Goal: Task Accomplishment & Management: Manage account settings

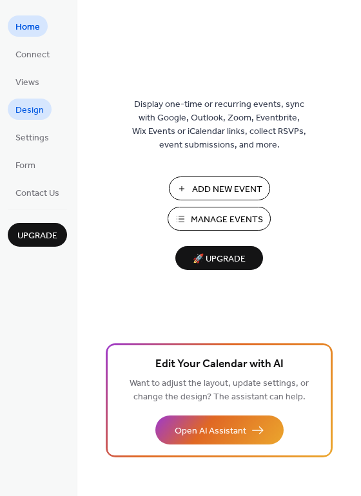
click at [39, 116] on span "Design" at bounding box center [29, 111] width 28 height 14
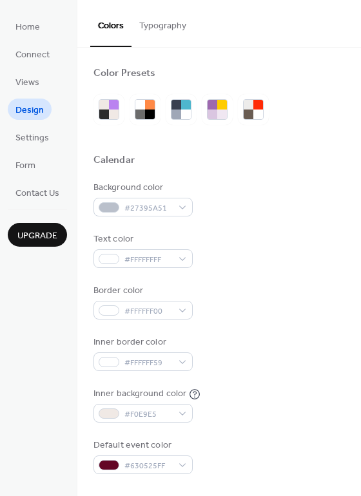
scroll to position [86, 0]
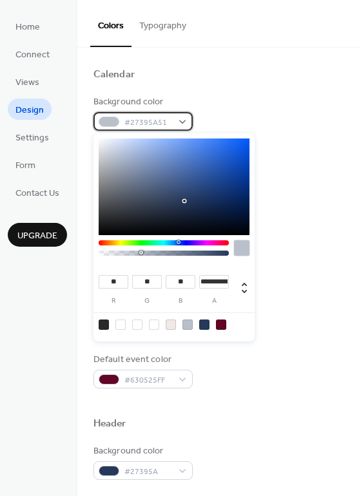
click at [168, 121] on span "#27395A51" at bounding box center [148, 123] width 48 height 14
drag, startPoint x: 144, startPoint y: 253, endPoint x: 159, endPoint y: 251, distance: 14.9
click at [159, 251] on div at bounding box center [161, 253] width 4 height 4
type input "**********"
drag, startPoint x: 162, startPoint y: 251, endPoint x: 172, endPoint y: 252, distance: 9.7
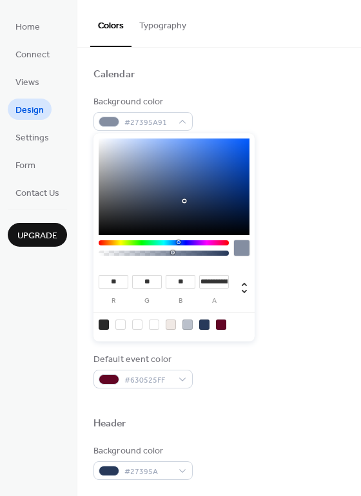
click at [172, 252] on div at bounding box center [164, 253] width 126 height 5
click at [307, 110] on div "Background color #27395A91" at bounding box center [218, 112] width 251 height 35
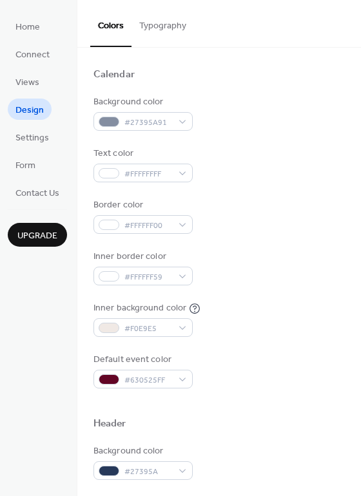
click at [307, 109] on div "Background color #27395A91" at bounding box center [218, 112] width 251 height 35
